Goal: Information Seeking & Learning: Learn about a topic

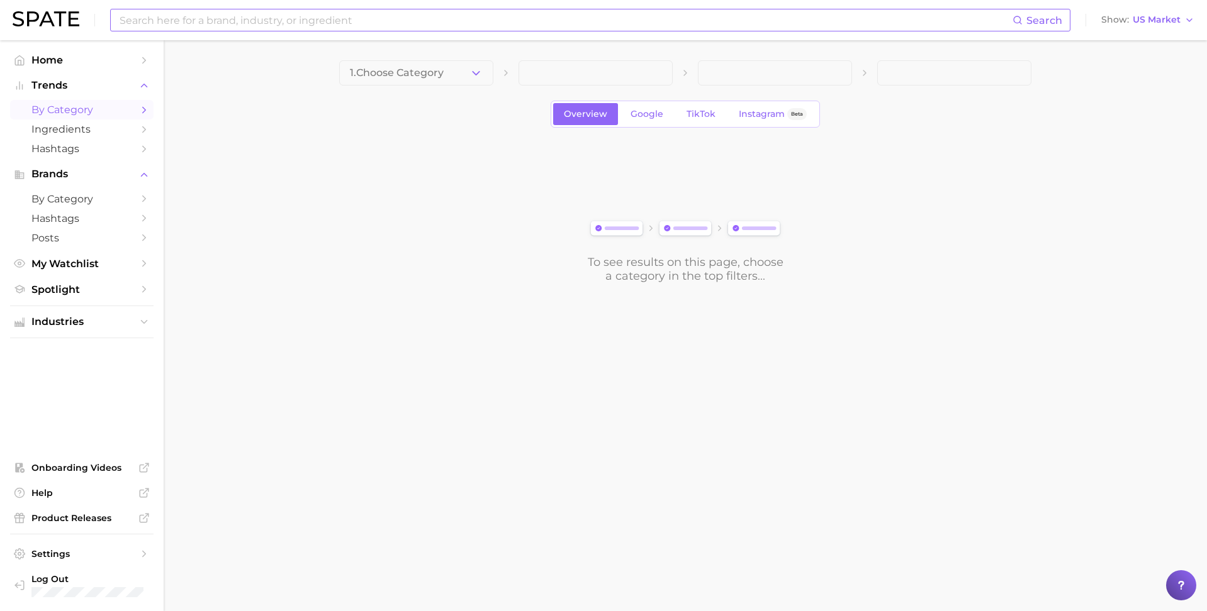
click at [416, 23] on input at bounding box center [565, 19] width 894 height 21
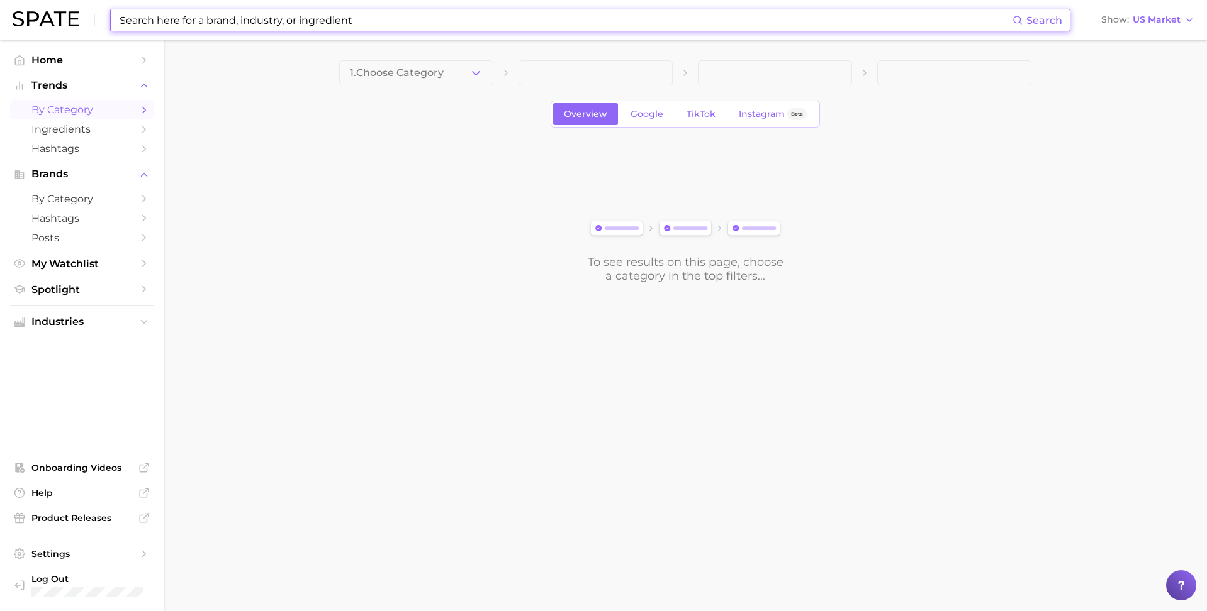
click at [409, 23] on input at bounding box center [565, 19] width 894 height 21
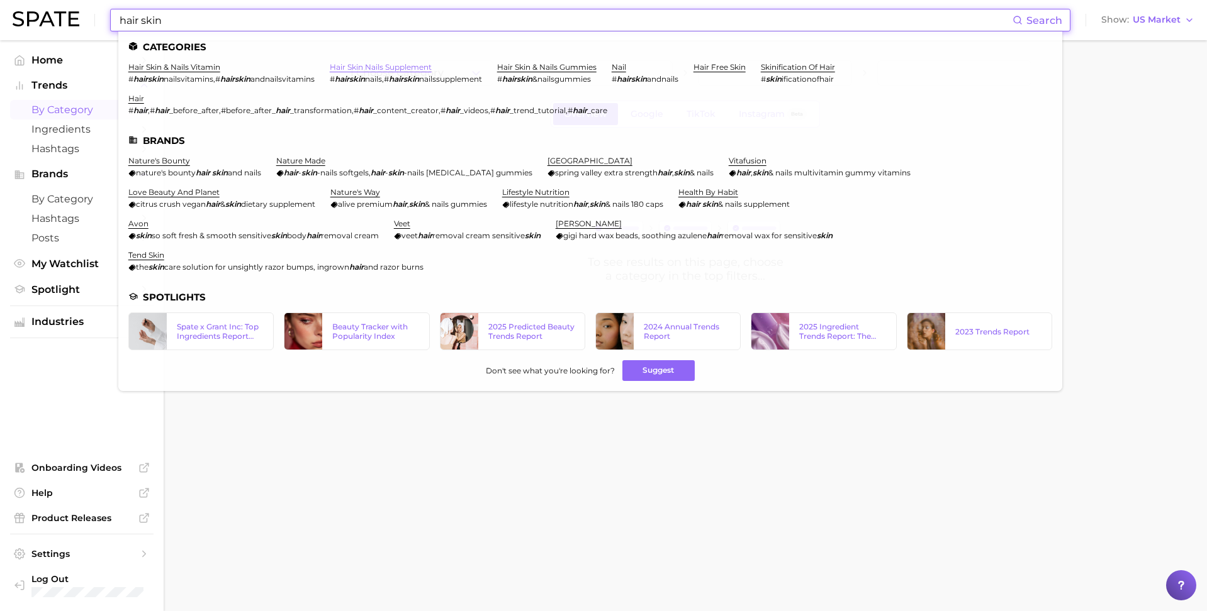
type input "hair skin"
click at [365, 67] on link "hair skin nails supplement" at bounding box center [381, 66] width 102 height 9
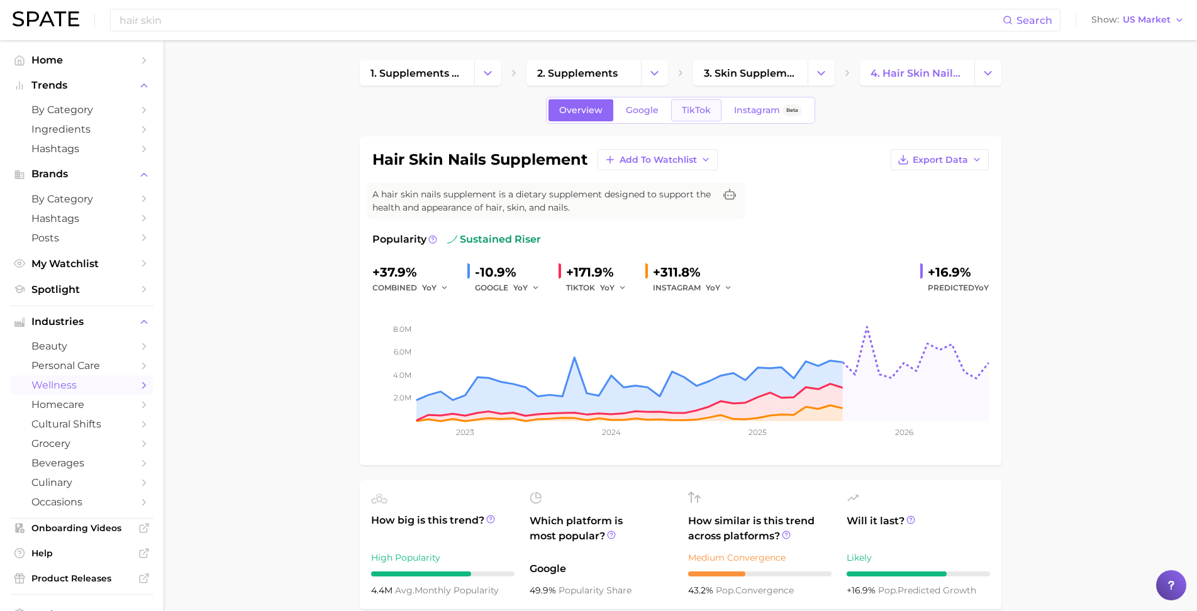
click at [684, 113] on span "TikTok" at bounding box center [696, 110] width 29 height 11
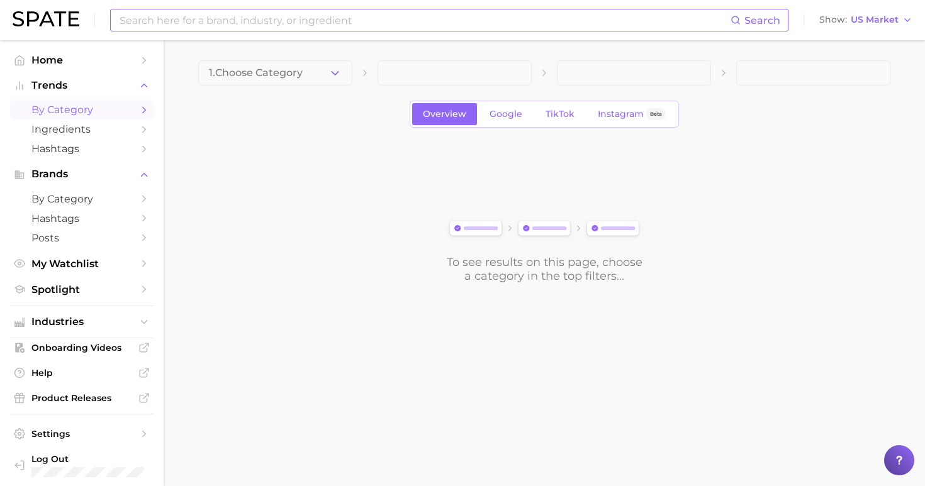
click at [509, 18] on input at bounding box center [424, 19] width 612 height 21
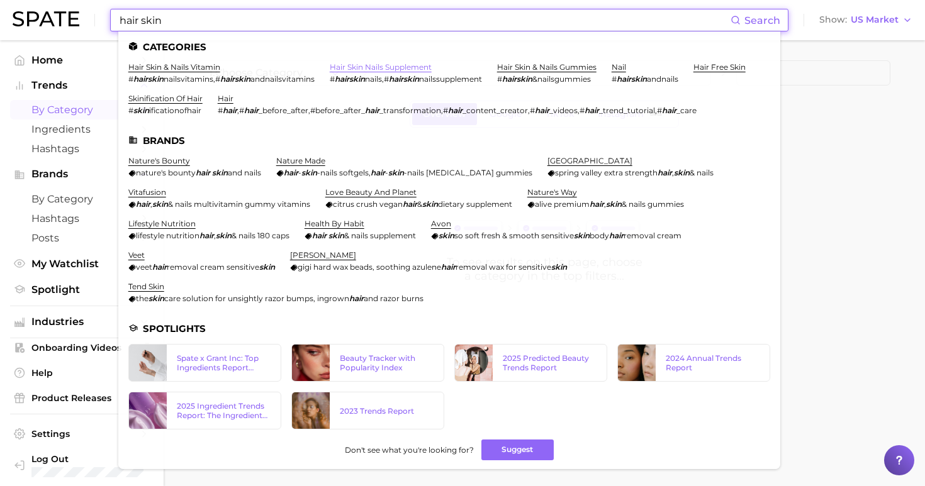
type input "hair skin"
click at [393, 67] on link "hair skin nails supplement" at bounding box center [381, 66] width 102 height 9
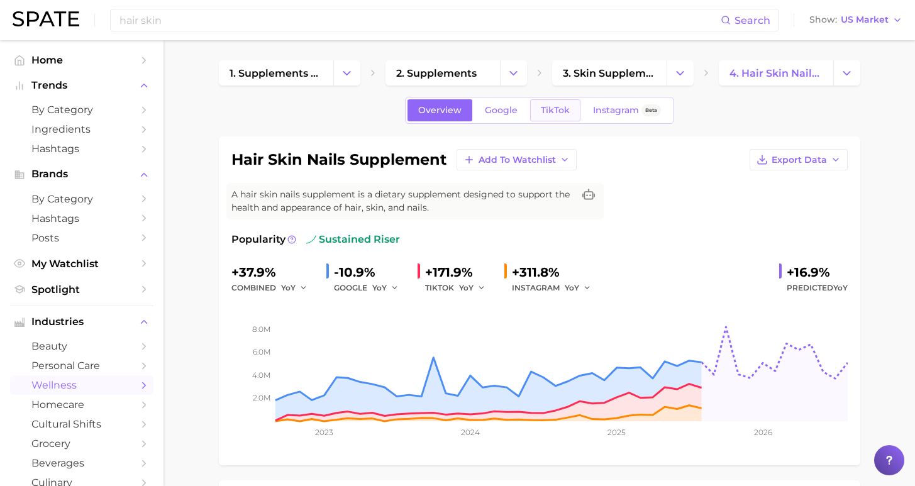
click at [566, 109] on link "TikTok" at bounding box center [555, 110] width 50 height 22
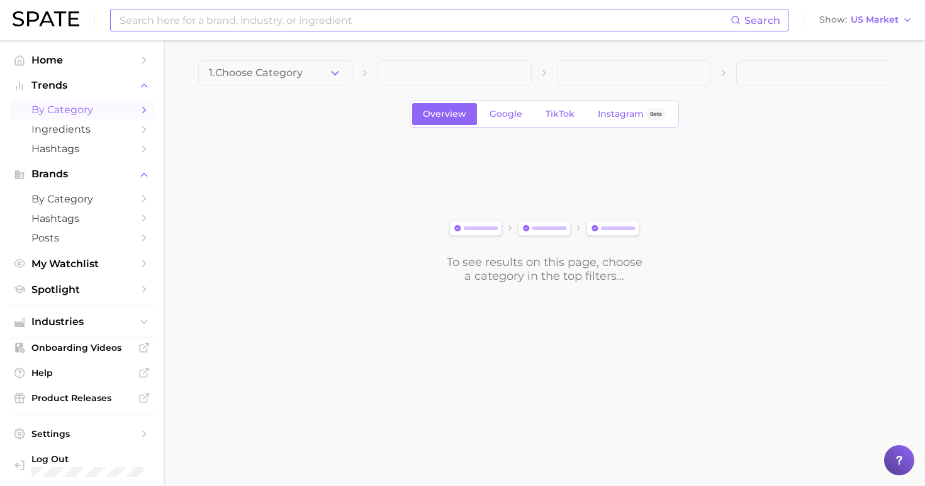
click at [317, 17] on input at bounding box center [424, 19] width 612 height 21
type input "[PERSON_NAME]"
drag, startPoint x: 328, startPoint y: 33, endPoint x: 176, endPoint y: 130, distance: 181.0
click at [176, 130] on main "1. Choose Category Overview Google TikTok Instagram Beta To see results on this…" at bounding box center [544, 193] width 761 height 306
click at [190, 26] on input "MaryRuth" at bounding box center [424, 19] width 612 height 21
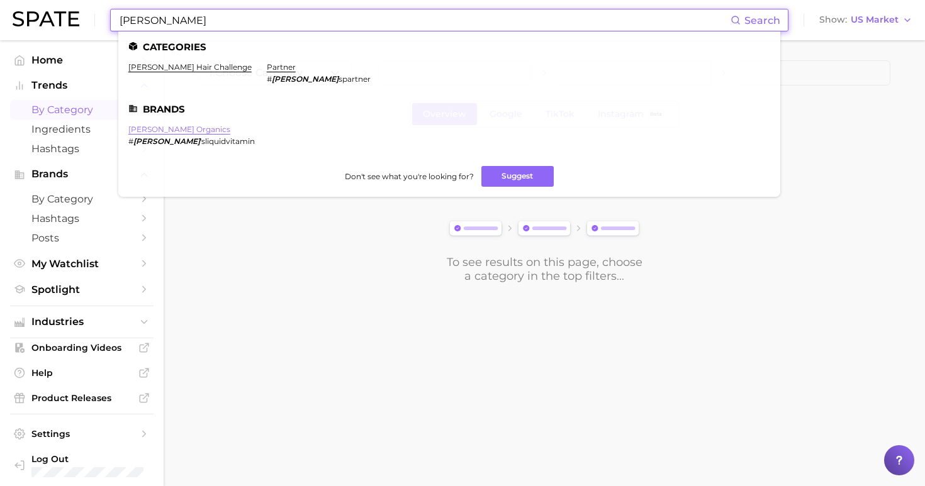
drag, startPoint x: 193, startPoint y: 135, endPoint x: 179, endPoint y: 128, distance: 15.8
click at [179, 128] on link "mary ruth organics" at bounding box center [179, 129] width 102 height 9
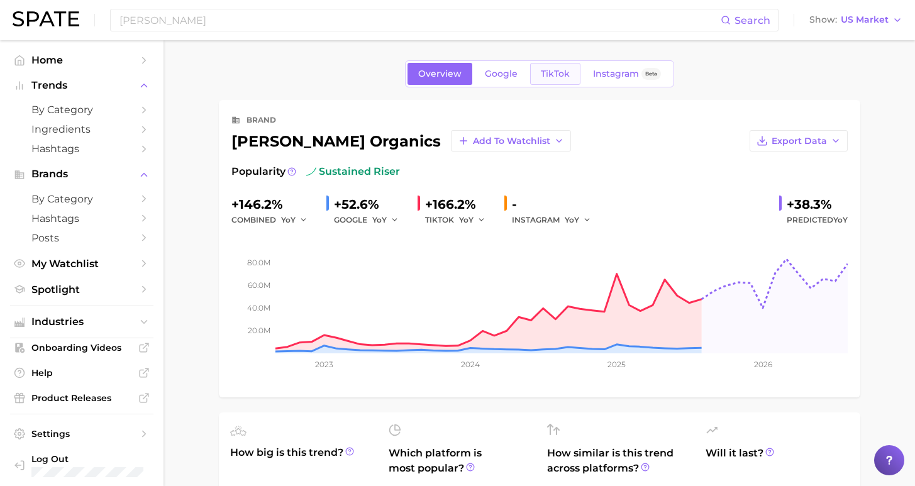
click at [563, 81] on link "TikTok" at bounding box center [555, 74] width 50 height 22
